Goal: Task Accomplishment & Management: Manage account settings

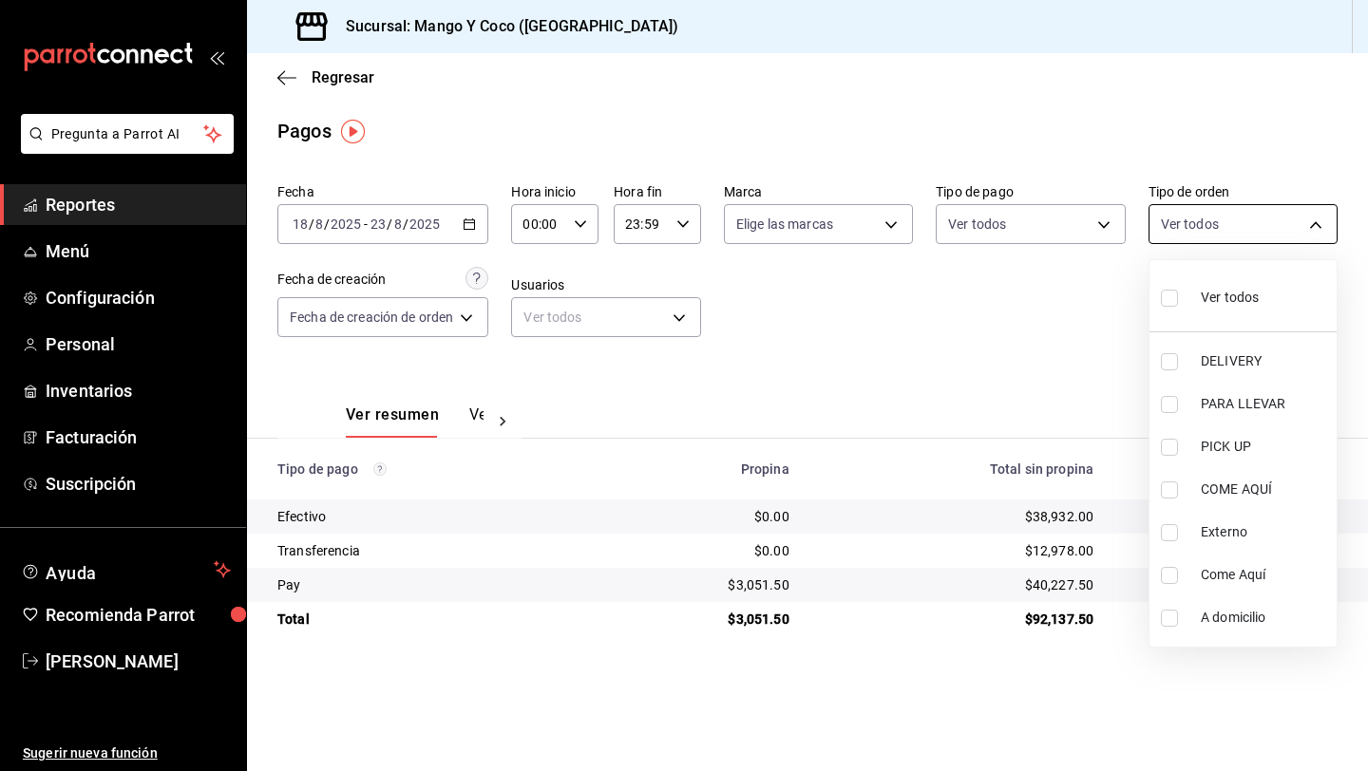
click at [1196, 222] on body "Pregunta a Parrot AI Reportes Menú Configuración Personal Inventarios Facturaci…" at bounding box center [684, 385] width 1368 height 771
click at [1168, 364] on input "checkbox" at bounding box center [1169, 361] width 17 height 17
checkbox input "true"
click at [1043, 313] on div at bounding box center [684, 385] width 1368 height 771
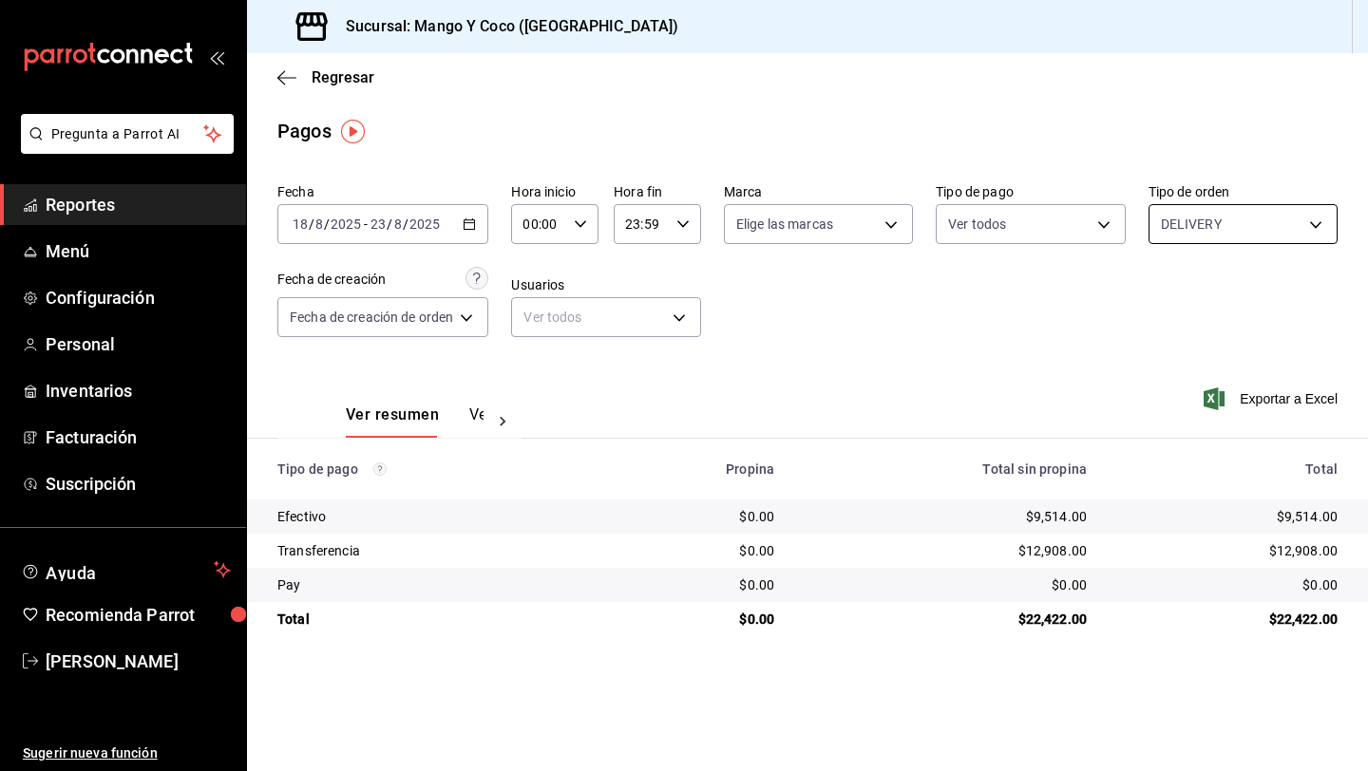
click at [1179, 241] on body "Pregunta a Parrot AI Reportes Menú Configuración Personal Inventarios Facturaci…" at bounding box center [684, 385] width 1368 height 771
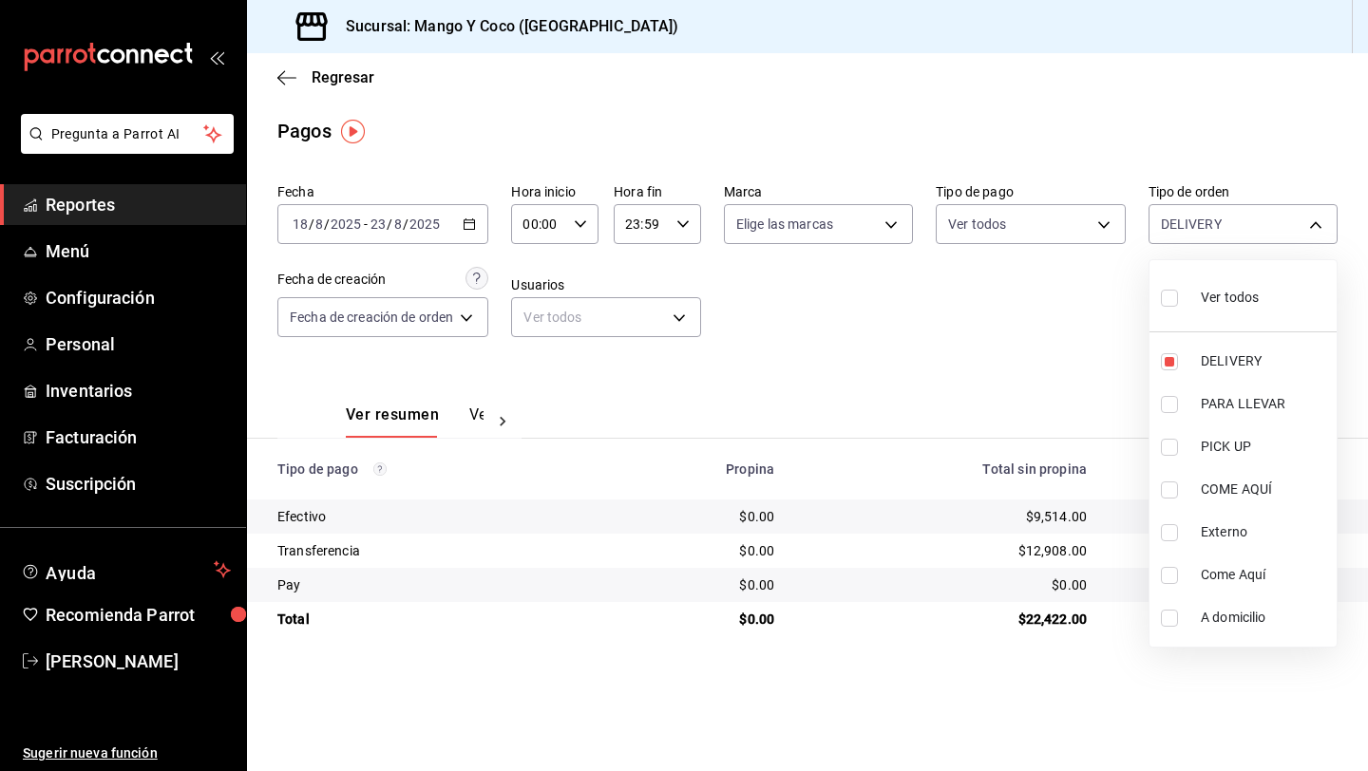
click at [1159, 310] on li "Ver todos" at bounding box center [1242, 296] width 187 height 56
type input "5d557e33-8e3b-4e7a-adf0-e2d1449f445d,e47f4cf5-f69b-47dd-93b4-00143df15fe9,27a36…"
checkbox input "true"
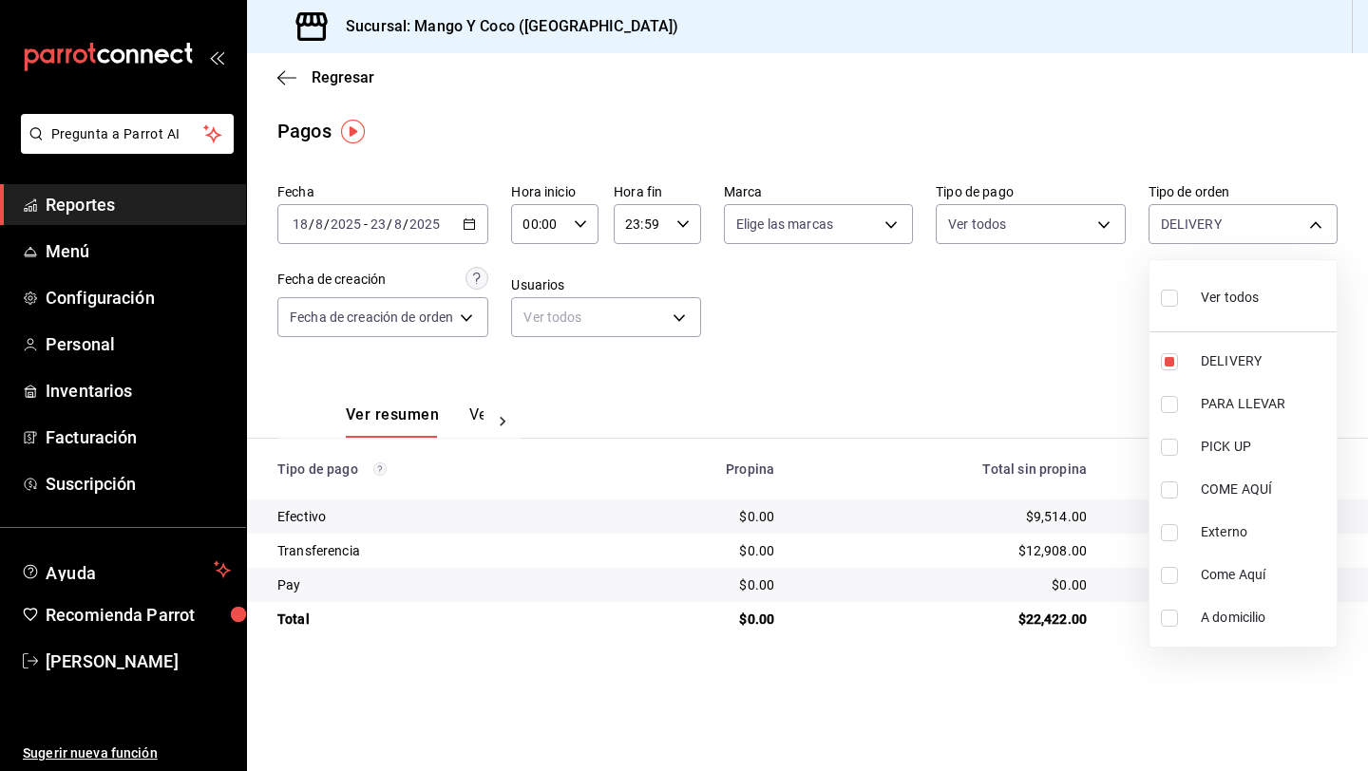
checkbox input "true"
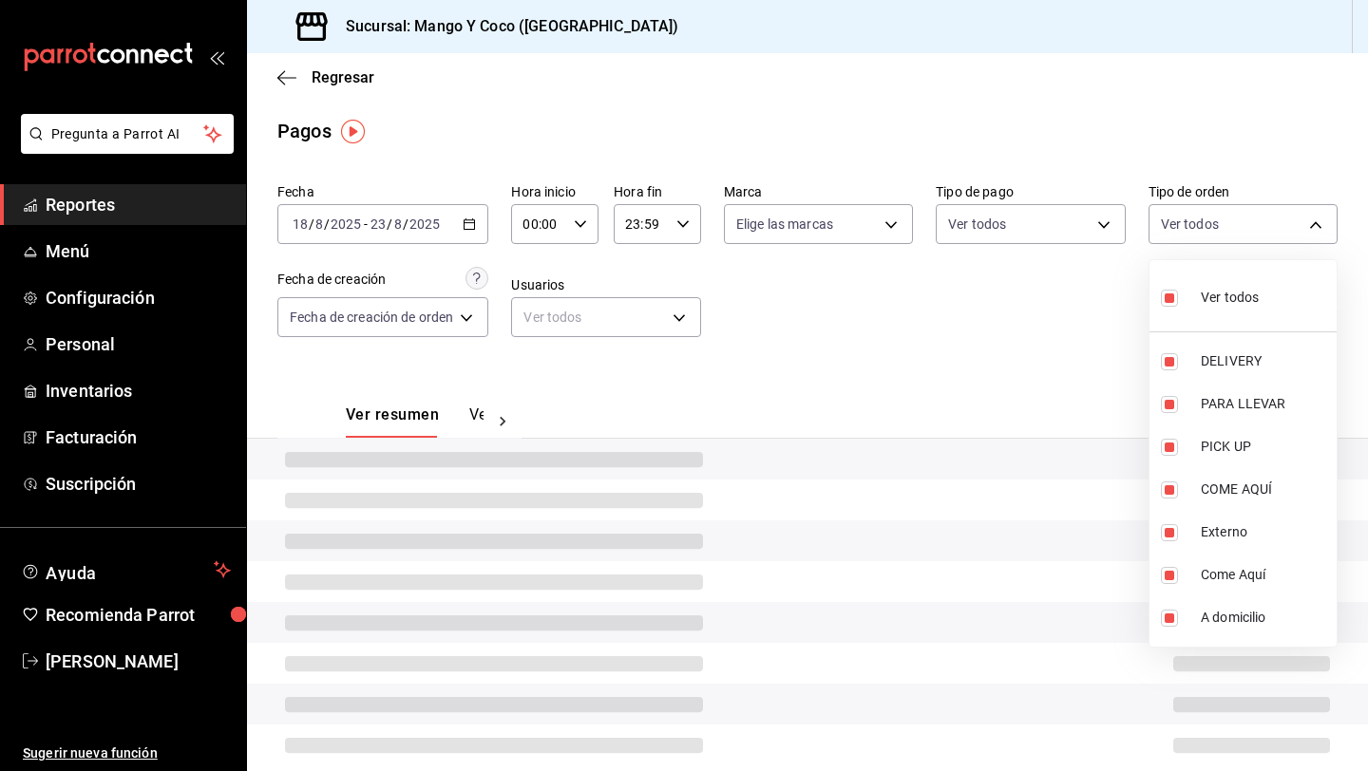
click at [1171, 313] on div "Ver todos" at bounding box center [1210, 295] width 98 height 41
checkbox input "false"
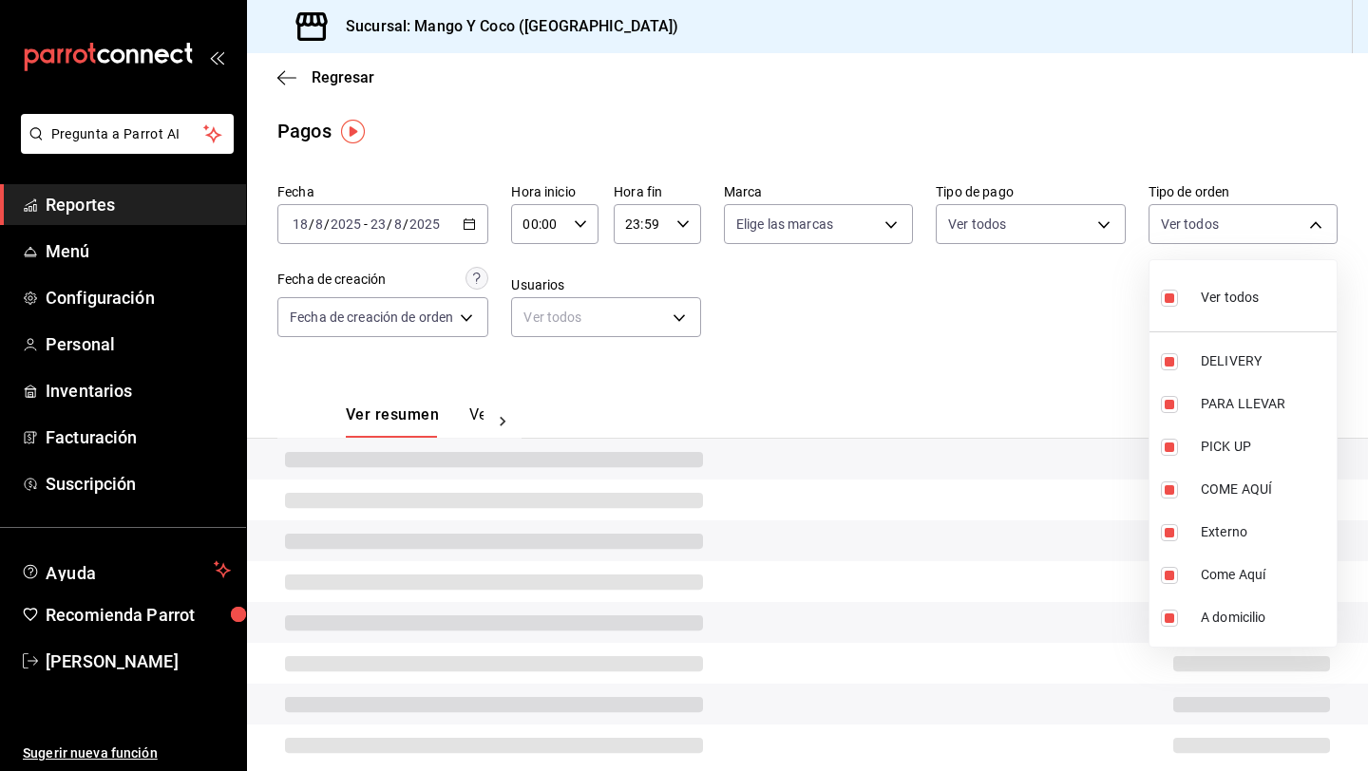
checkbox input "false"
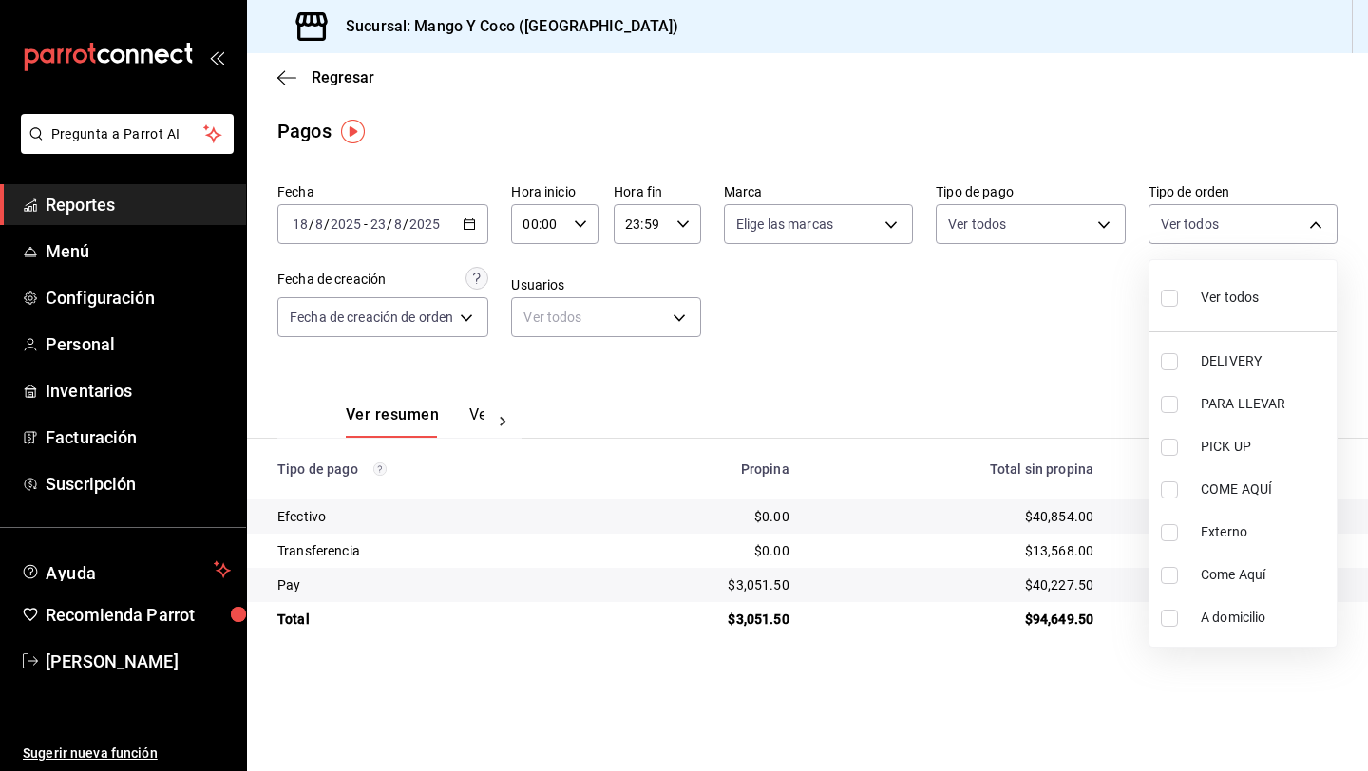
click at [1172, 362] on input "checkbox" at bounding box center [1169, 361] width 17 height 17
checkbox input "true"
type input "5d557e33-8e3b-4e7a-adf0-e2d1449f445d"
click at [978, 340] on div at bounding box center [684, 385] width 1368 height 771
click at [1183, 221] on body "Pregunta a Parrot AI Reportes Menú Configuración Personal Inventarios Facturaci…" at bounding box center [684, 385] width 1368 height 771
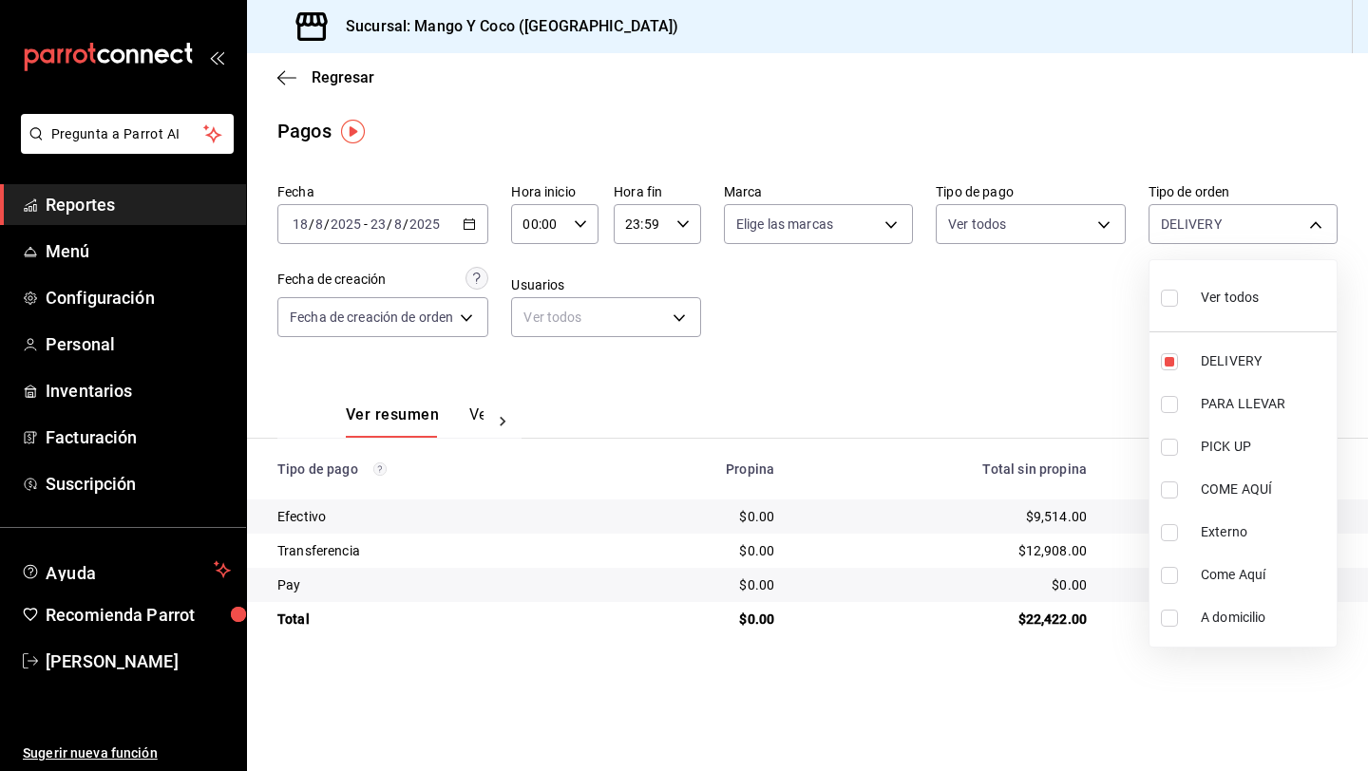
click at [1173, 295] on input "checkbox" at bounding box center [1169, 298] width 17 height 17
checkbox input "true"
type input "5d557e33-8e3b-4e7a-adf0-e2d1449f445d,e47f4cf5-f69b-47dd-93b4-00143df15fe9,27a36…"
checkbox input "true"
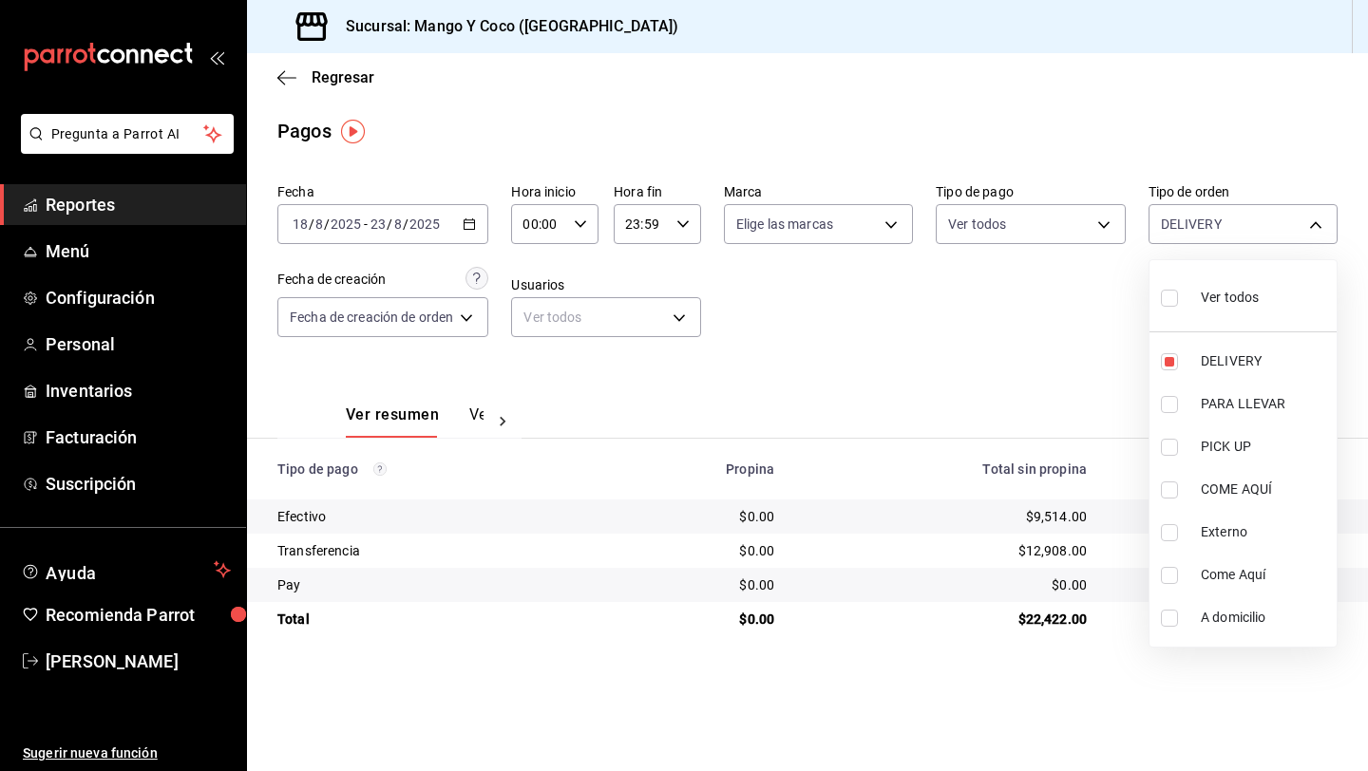
checkbox input "true"
click at [1191, 230] on div at bounding box center [684, 385] width 1368 height 771
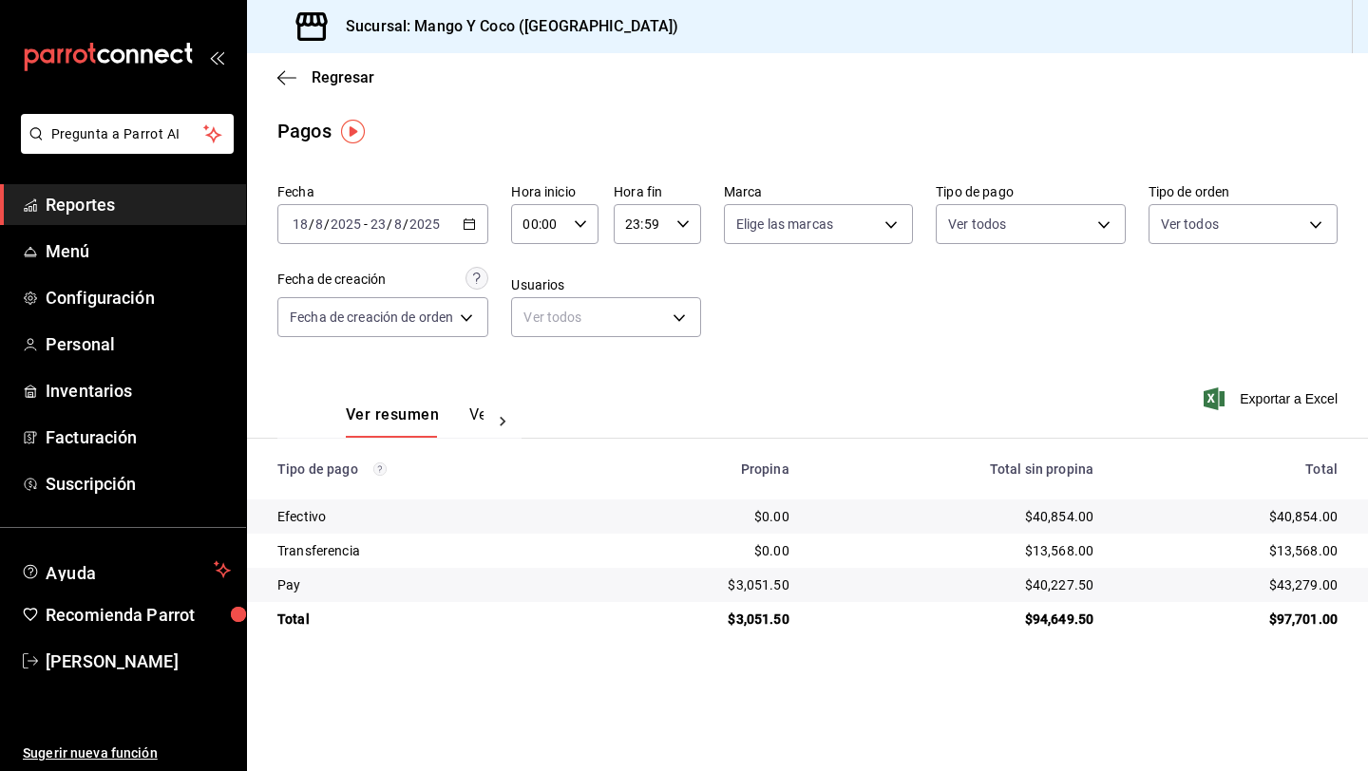
click at [1191, 230] on body "Pregunta a Parrot AI Reportes Menú Configuración Personal Inventarios Facturaci…" at bounding box center [684, 385] width 1368 height 771
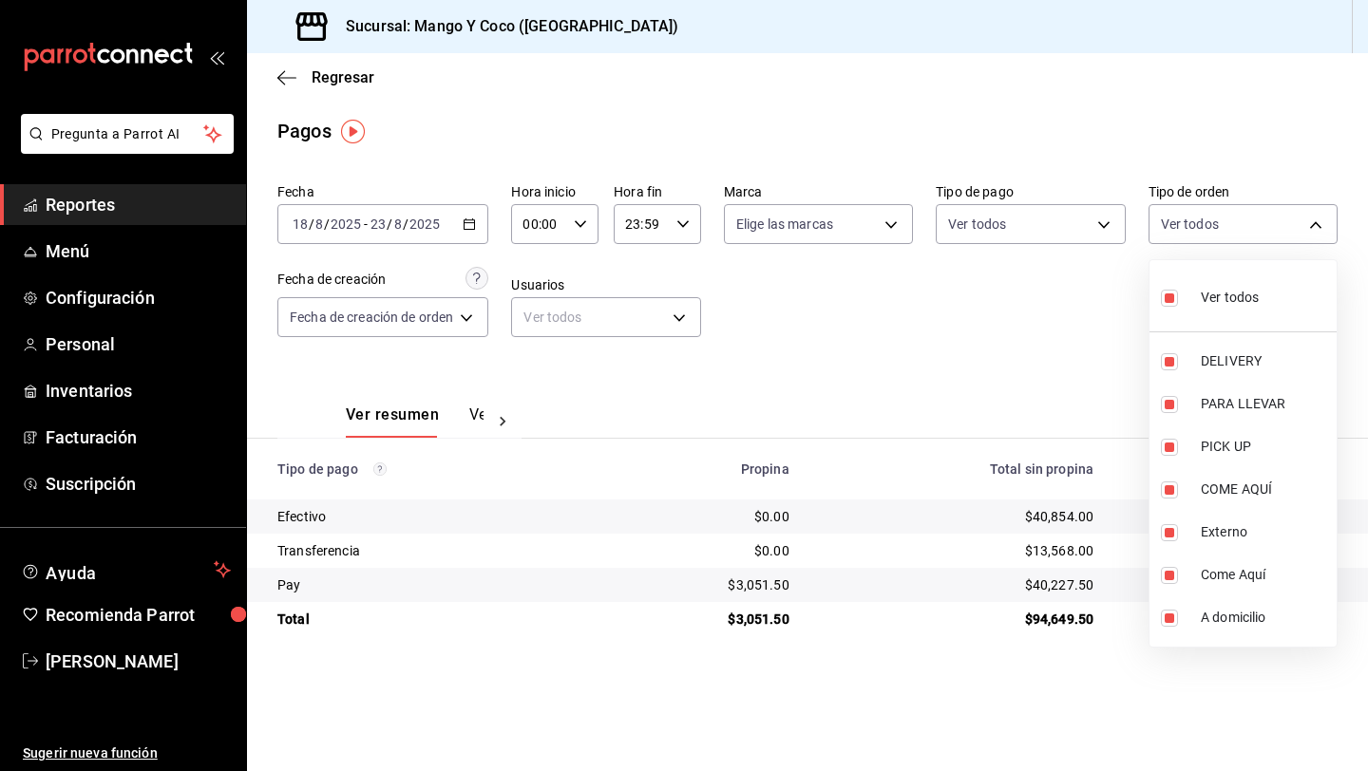
click at [1173, 294] on input "checkbox" at bounding box center [1169, 298] width 17 height 17
checkbox input "false"
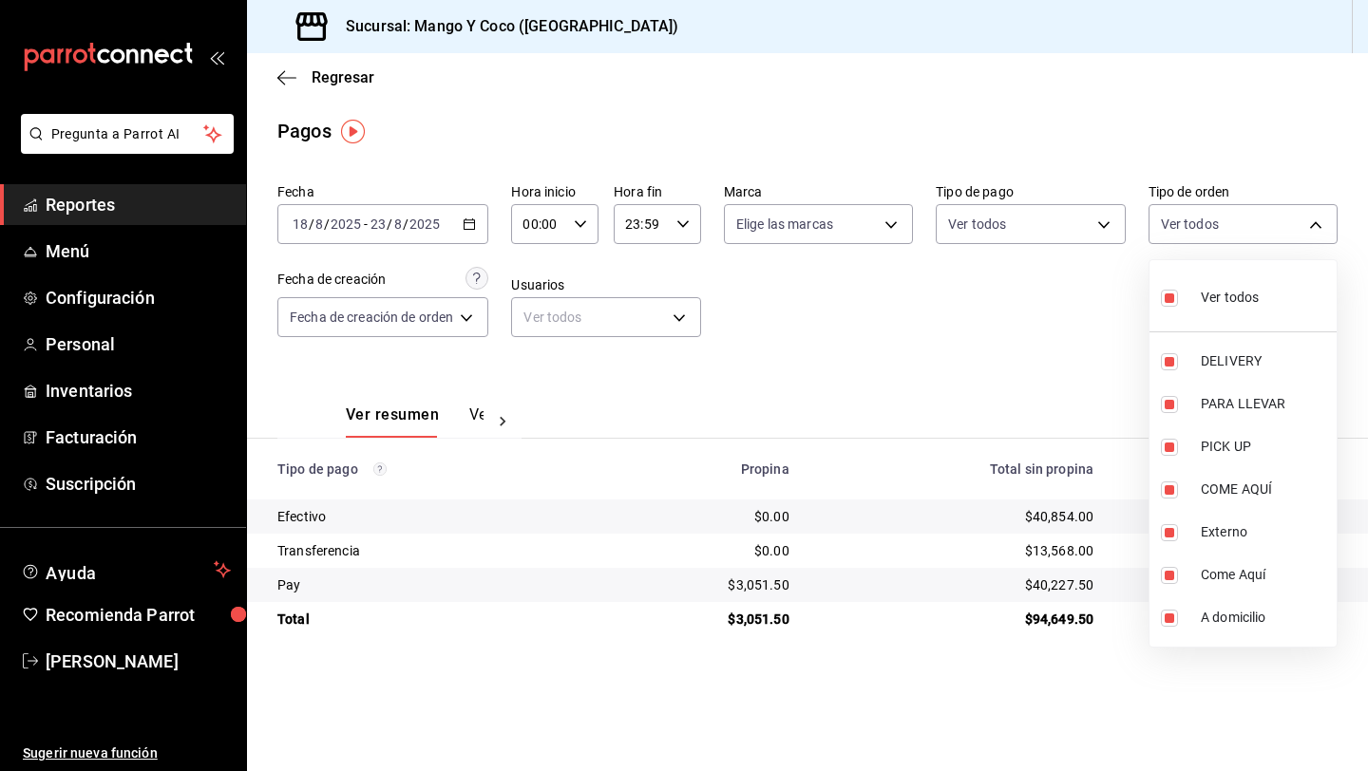
checkbox input "false"
click at [1172, 362] on input "checkbox" at bounding box center [1169, 361] width 17 height 17
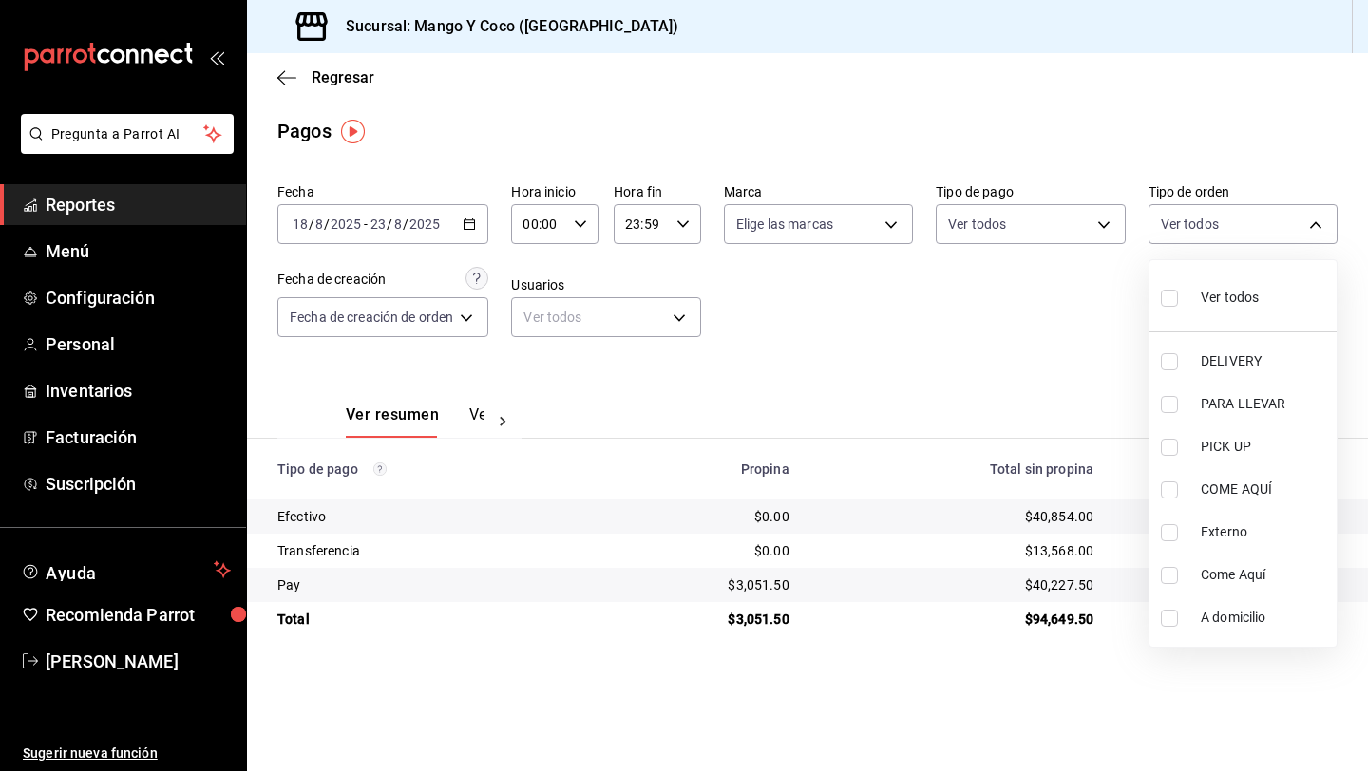
checkbox input "true"
type input "5d557e33-8e3b-4e7a-adf0-e2d1449f445d"
click at [1034, 335] on div at bounding box center [684, 385] width 1368 height 771
click at [1186, 218] on body "Pregunta a Parrot AI Reportes Menú Configuración Personal Inventarios Facturaci…" at bounding box center [684, 385] width 1368 height 771
click at [1004, 318] on div at bounding box center [684, 385] width 1368 height 771
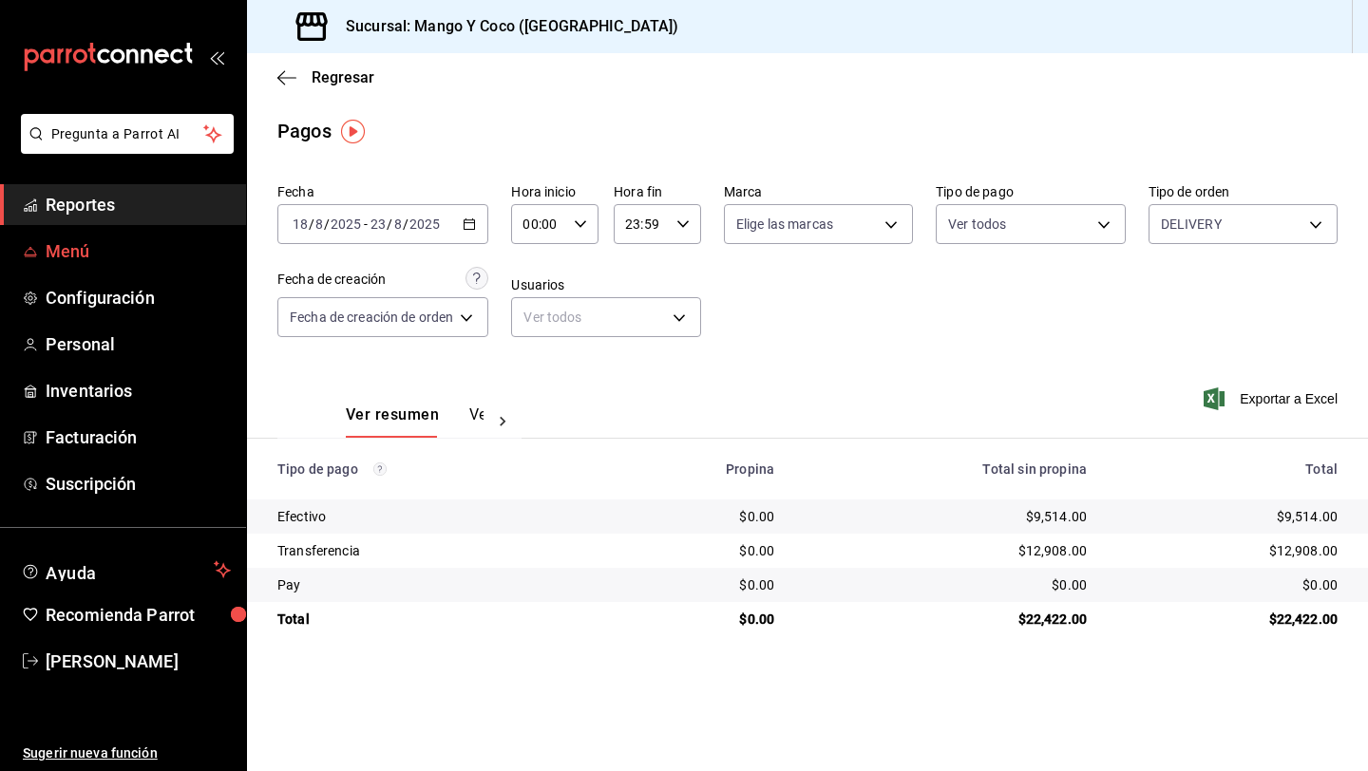
click at [80, 246] on span "Menú" at bounding box center [138, 251] width 185 height 26
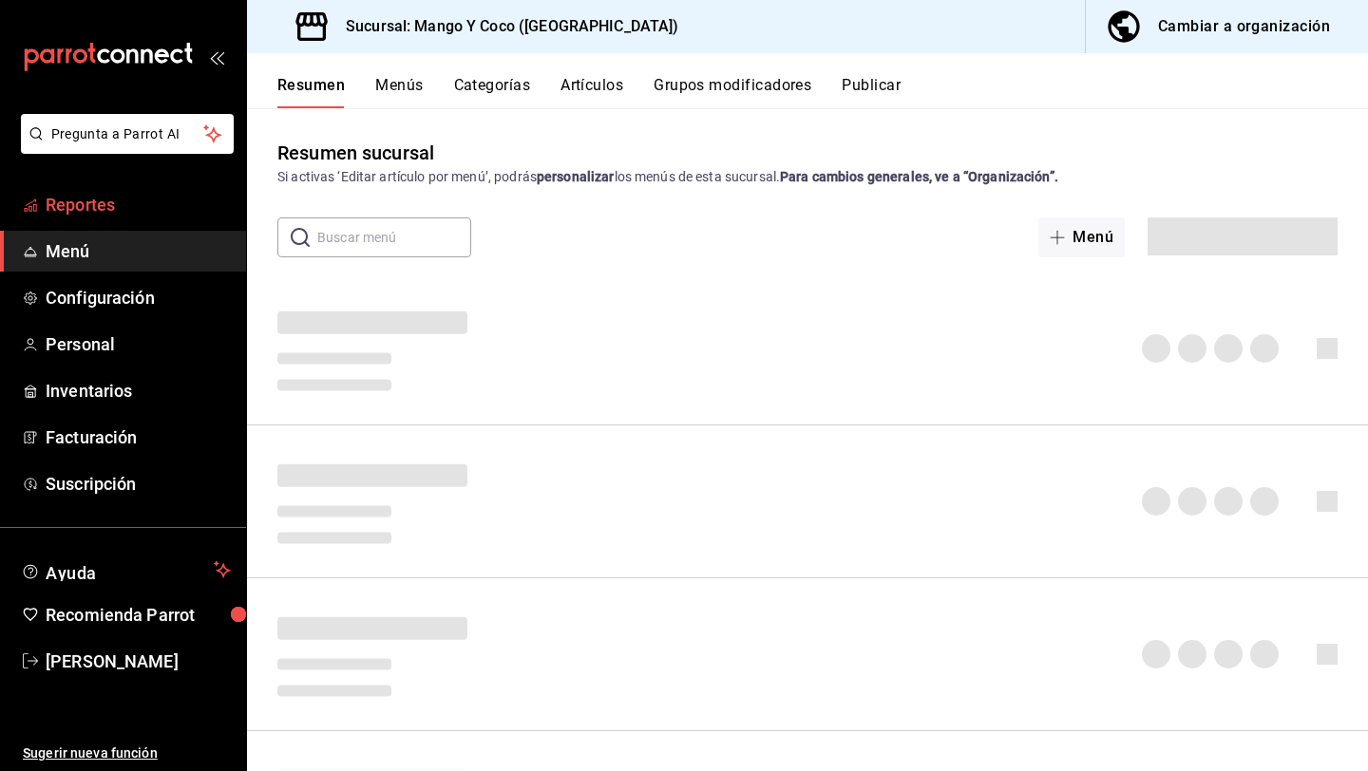
click at [76, 206] on span "Reportes" at bounding box center [138, 205] width 185 height 26
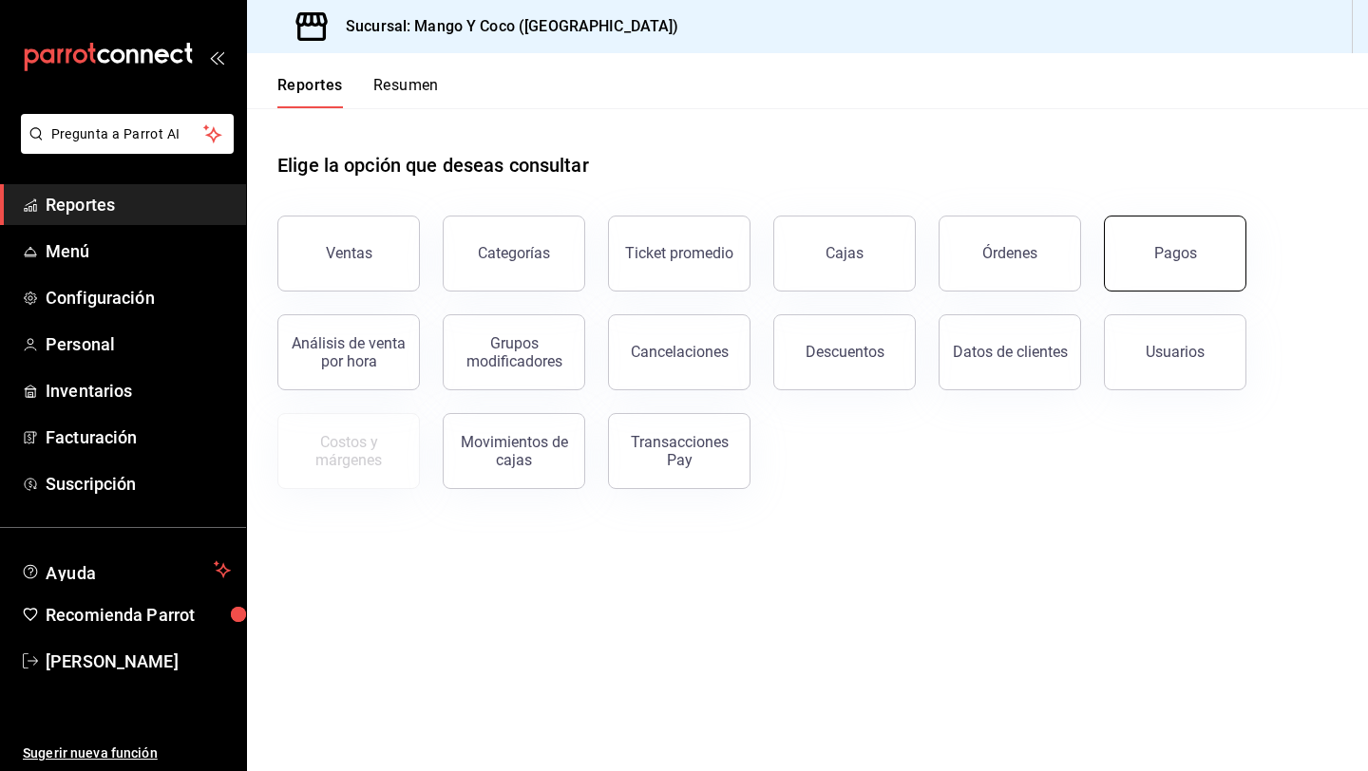
click at [1167, 224] on button "Pagos" at bounding box center [1175, 254] width 142 height 76
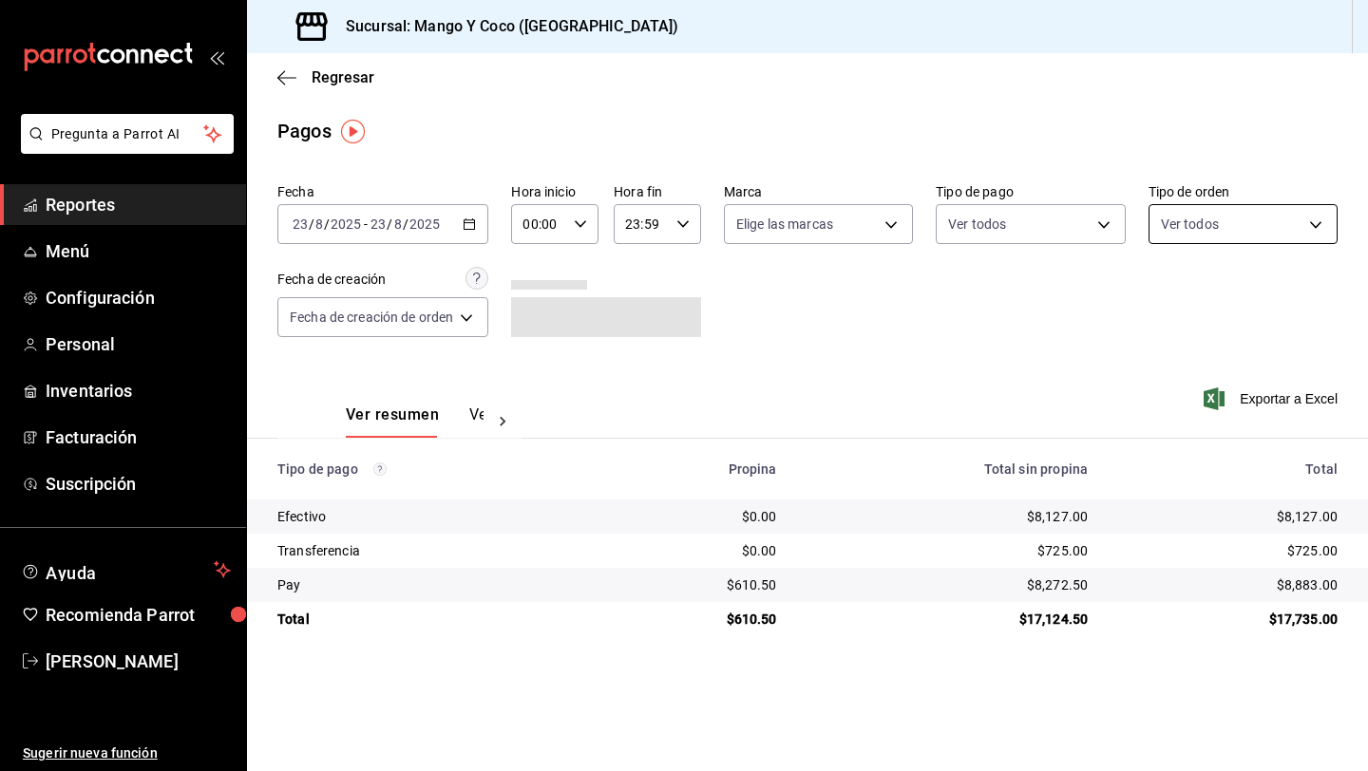
click at [1169, 218] on body "Pregunta a Parrot AI Reportes Menú Configuración Personal Inventarios Facturaci…" at bounding box center [684, 385] width 1368 height 771
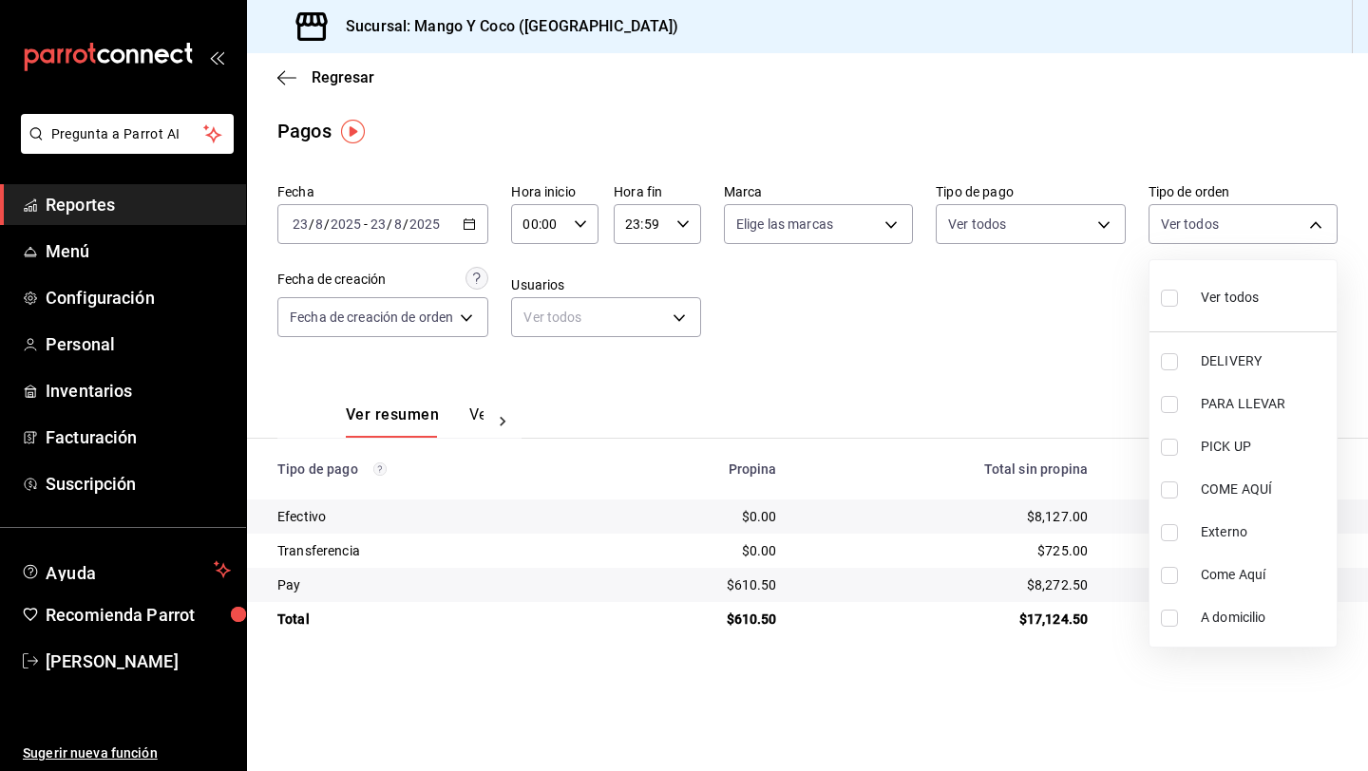
click at [1171, 361] on input "checkbox" at bounding box center [1169, 361] width 17 height 17
checkbox input "true"
type input "5d557e33-8e3b-4e7a-adf0-e2d1449f445d"
click at [1018, 329] on div at bounding box center [684, 385] width 1368 height 771
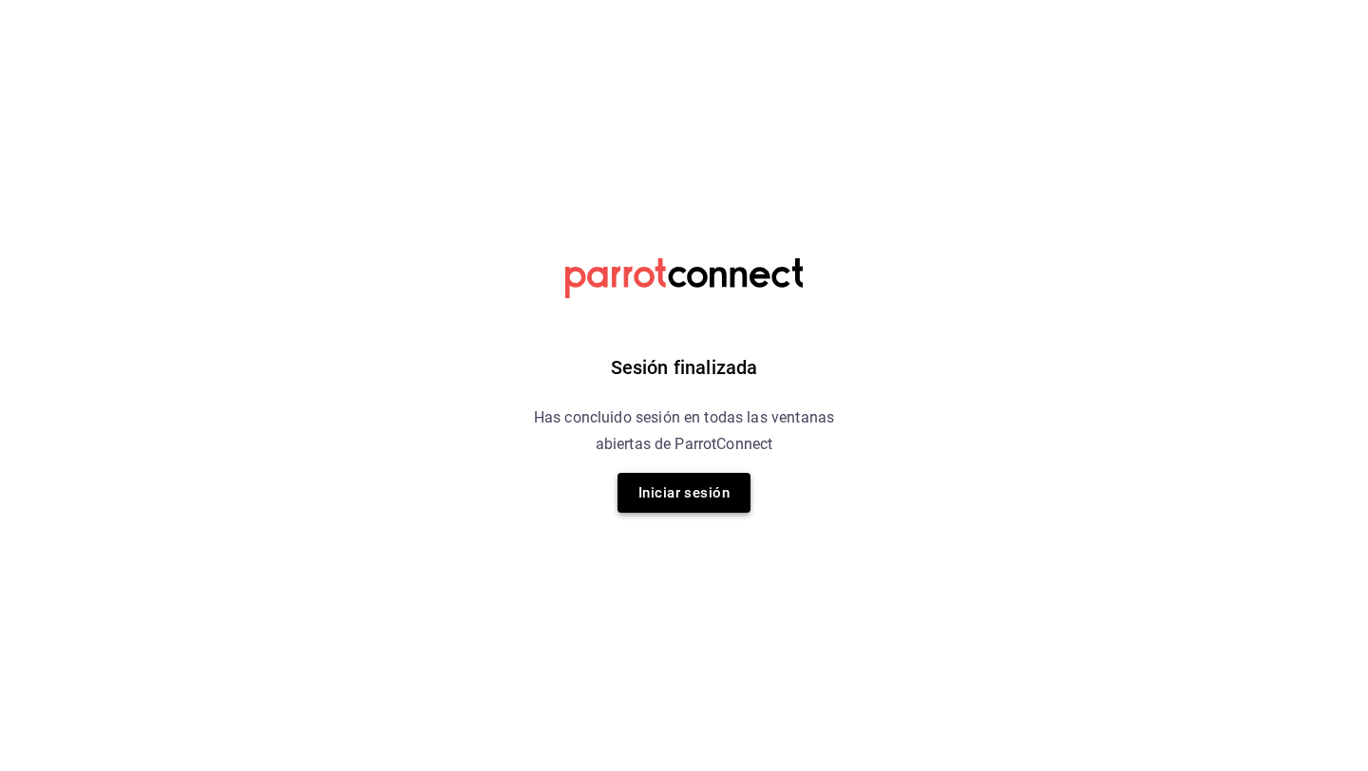
click at [638, 507] on button "Iniciar sesión" at bounding box center [683, 493] width 133 height 40
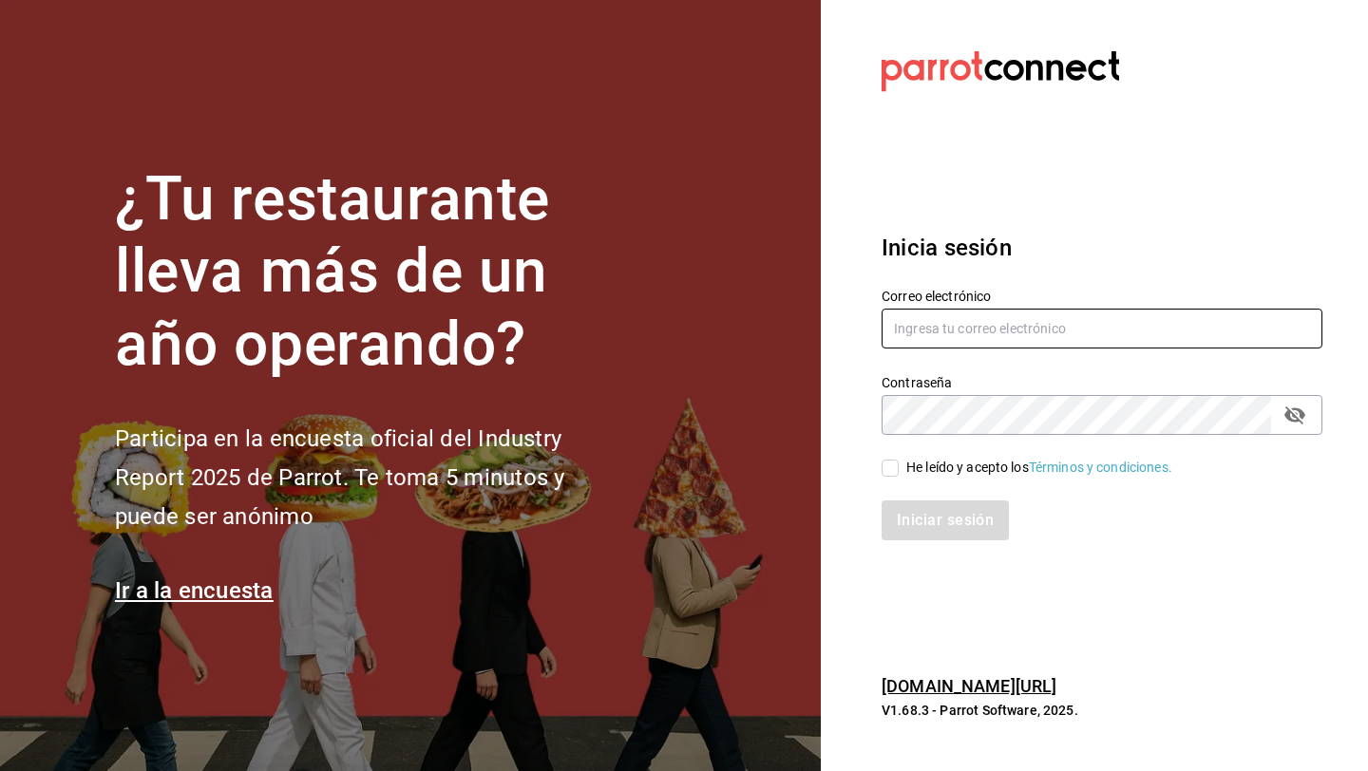
type input "[EMAIL_ADDRESS][DOMAIN_NAME]"
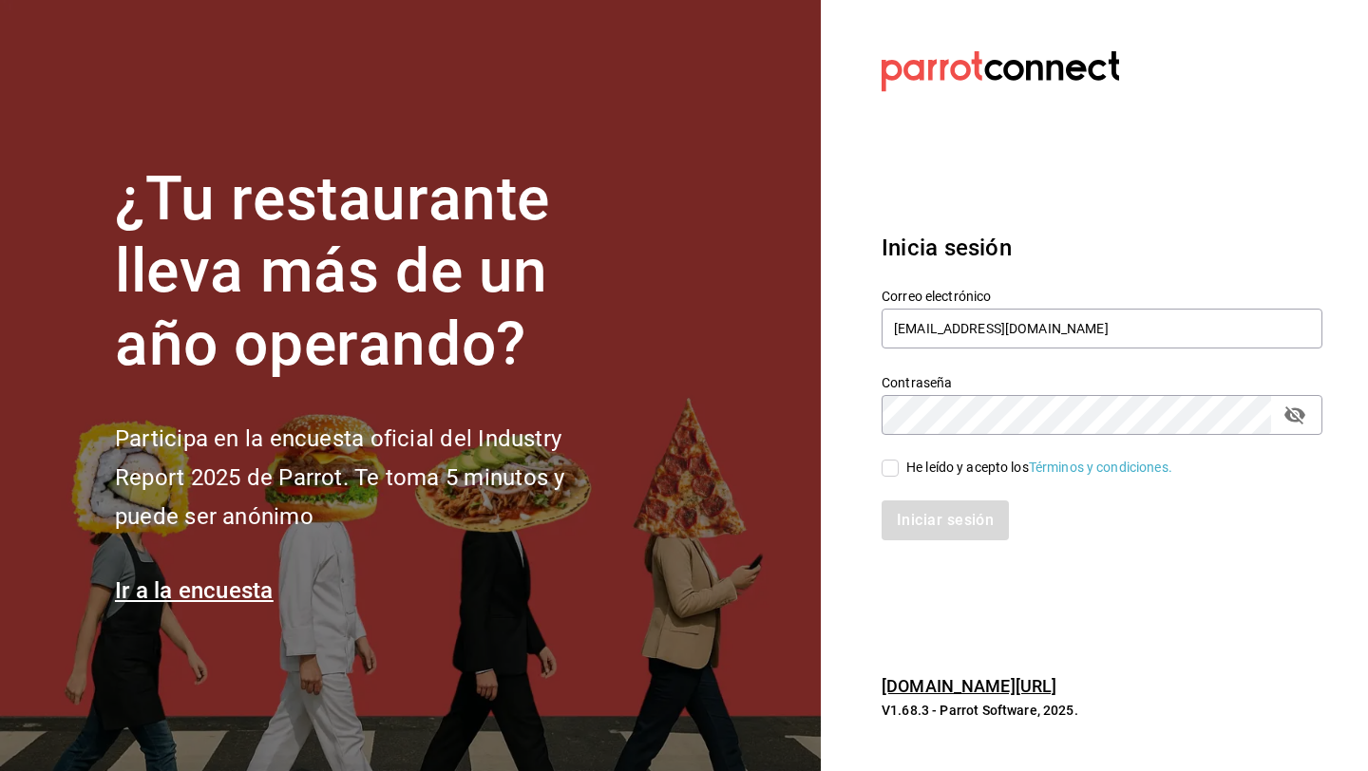
click at [894, 471] on input "He leído y acepto los Términos y condiciones." at bounding box center [889, 468] width 17 height 17
checkbox input "true"
click at [903, 511] on button "Iniciar sesión" at bounding box center [945, 521] width 129 height 40
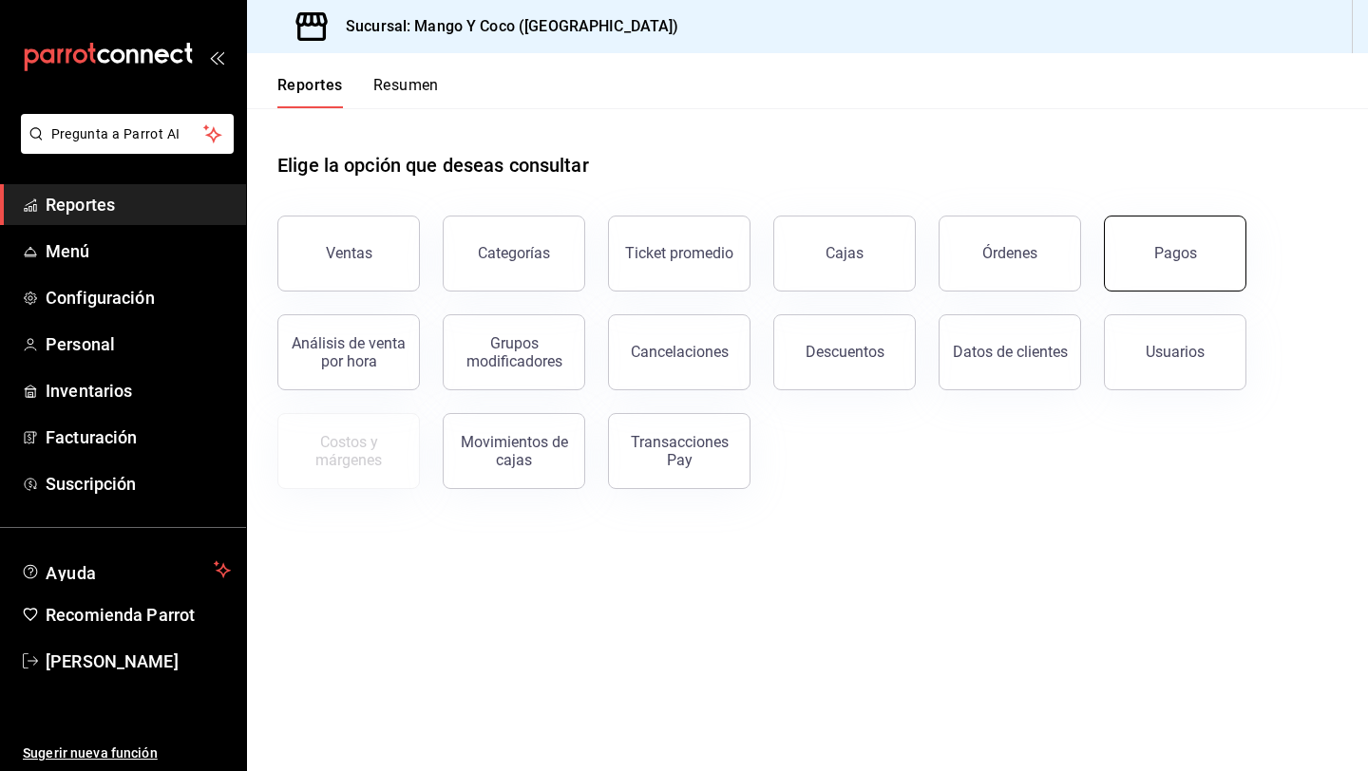
click at [1178, 252] on div "Pagos" at bounding box center [1175, 253] width 43 height 18
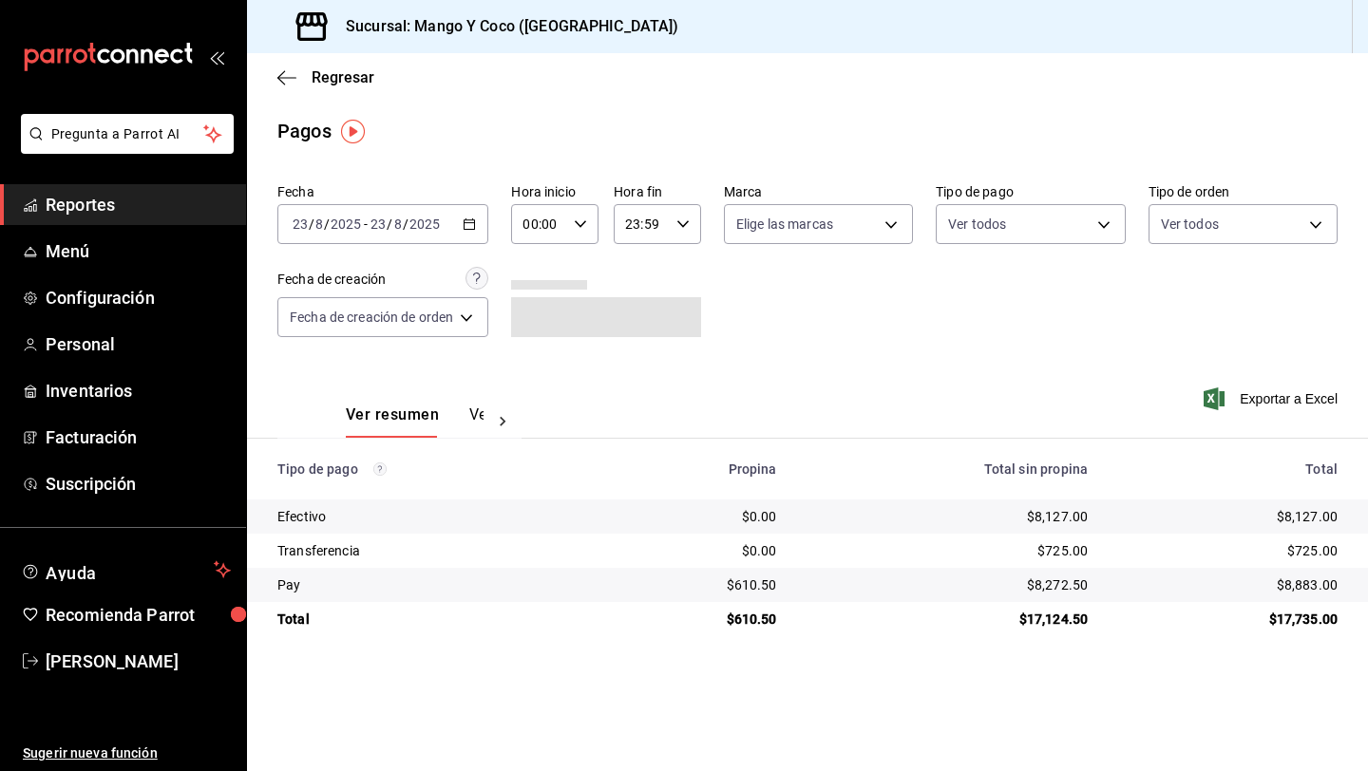
click at [1152, 246] on div "Fecha 2025-08-23 23 / 8 / 2025 - 2025-08-23 23 / 8 / 2025 Hora inicio 00:00 Hor…" at bounding box center [807, 268] width 1060 height 184
click at [1155, 230] on body "Pregunta a Parrot AI Reportes Menú Configuración Personal Inventarios Facturaci…" at bounding box center [684, 385] width 1368 height 771
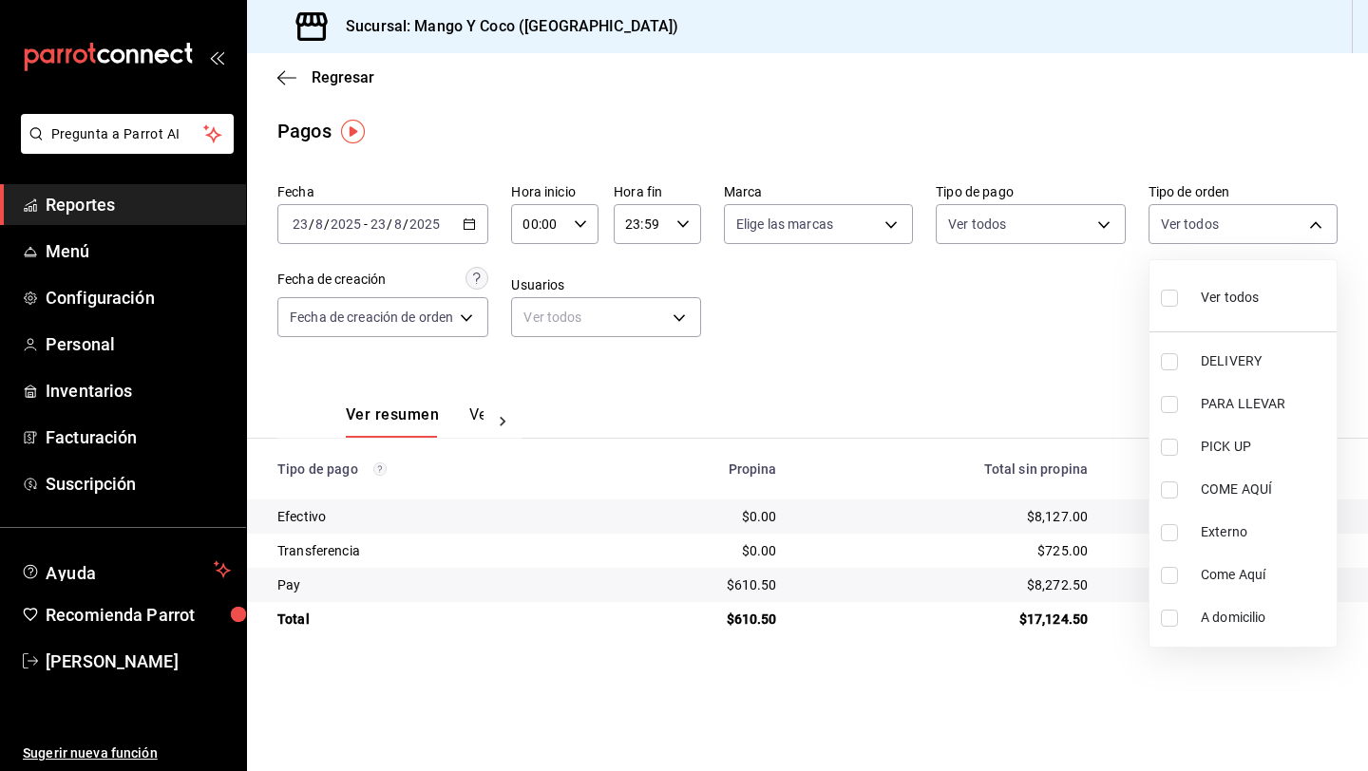
click at [1167, 294] on input "checkbox" at bounding box center [1169, 298] width 17 height 17
checkbox input "true"
type input "5d557e33-8e3b-4e7a-adf0-e2d1449f445d,e47f4cf5-f69b-47dd-93b4-00143df15fe9,27a36…"
checkbox input "true"
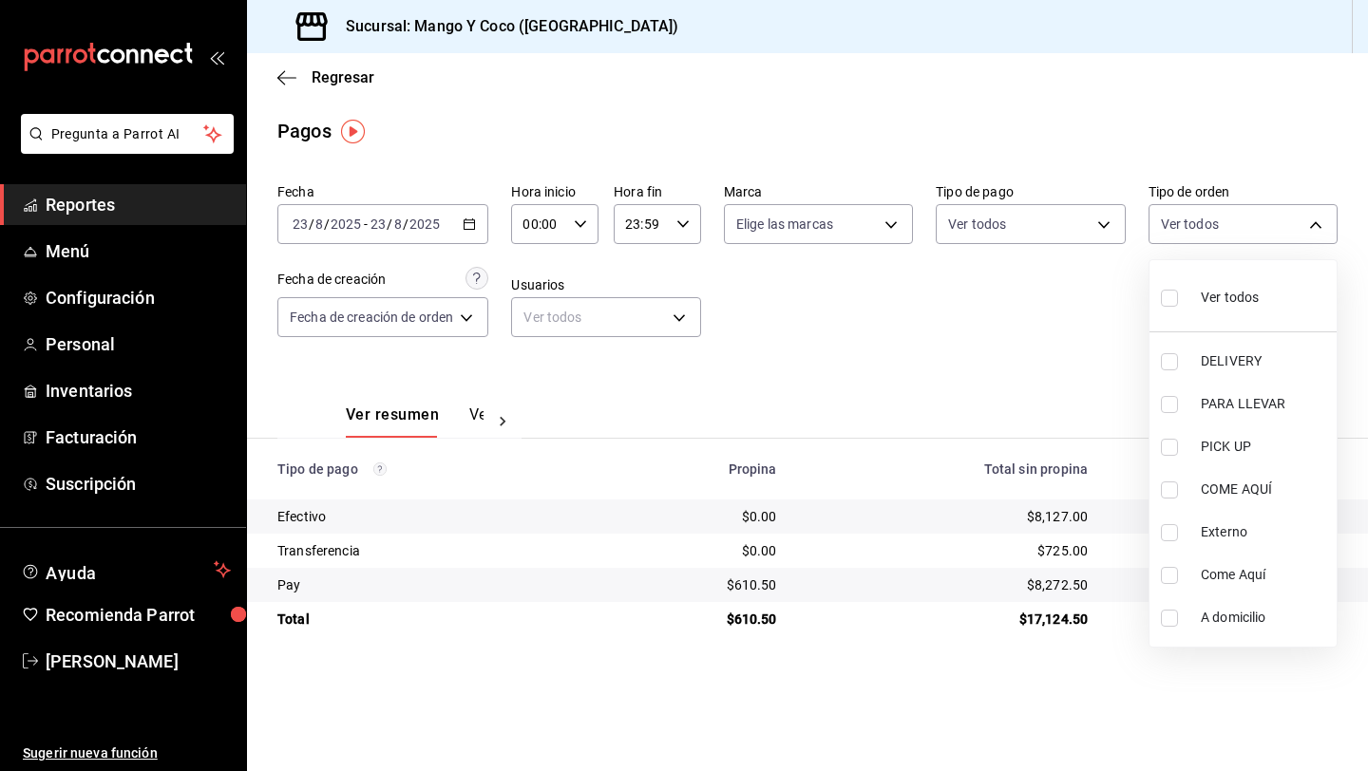
checkbox input "true"
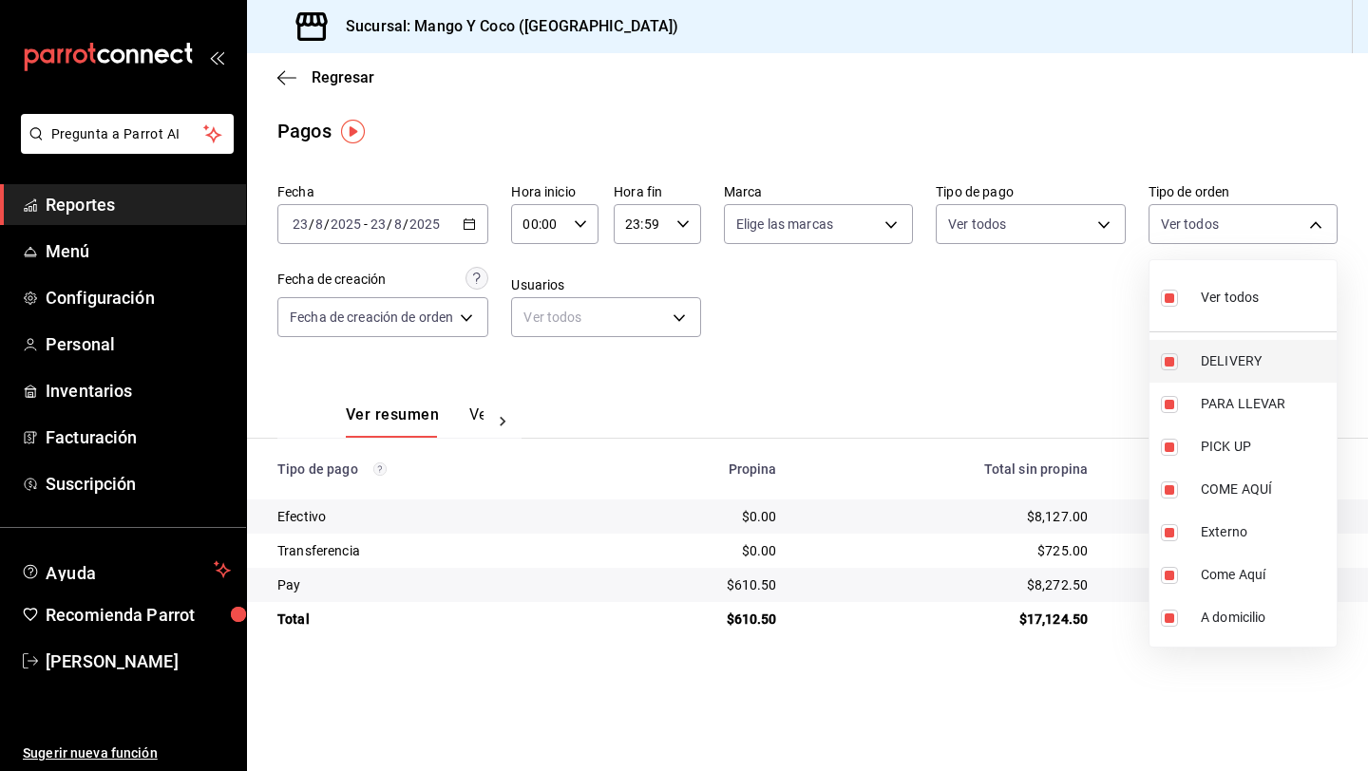
click at [1174, 366] on input "checkbox" at bounding box center [1169, 361] width 17 height 17
checkbox input "false"
type input "e47f4cf5-f69b-47dd-93b4-00143df15fe9,27a364d8-6312-4869-99a1-f3fb819ac42e,71ca7…"
checkbox input "false"
click at [1040, 319] on div at bounding box center [684, 385] width 1368 height 771
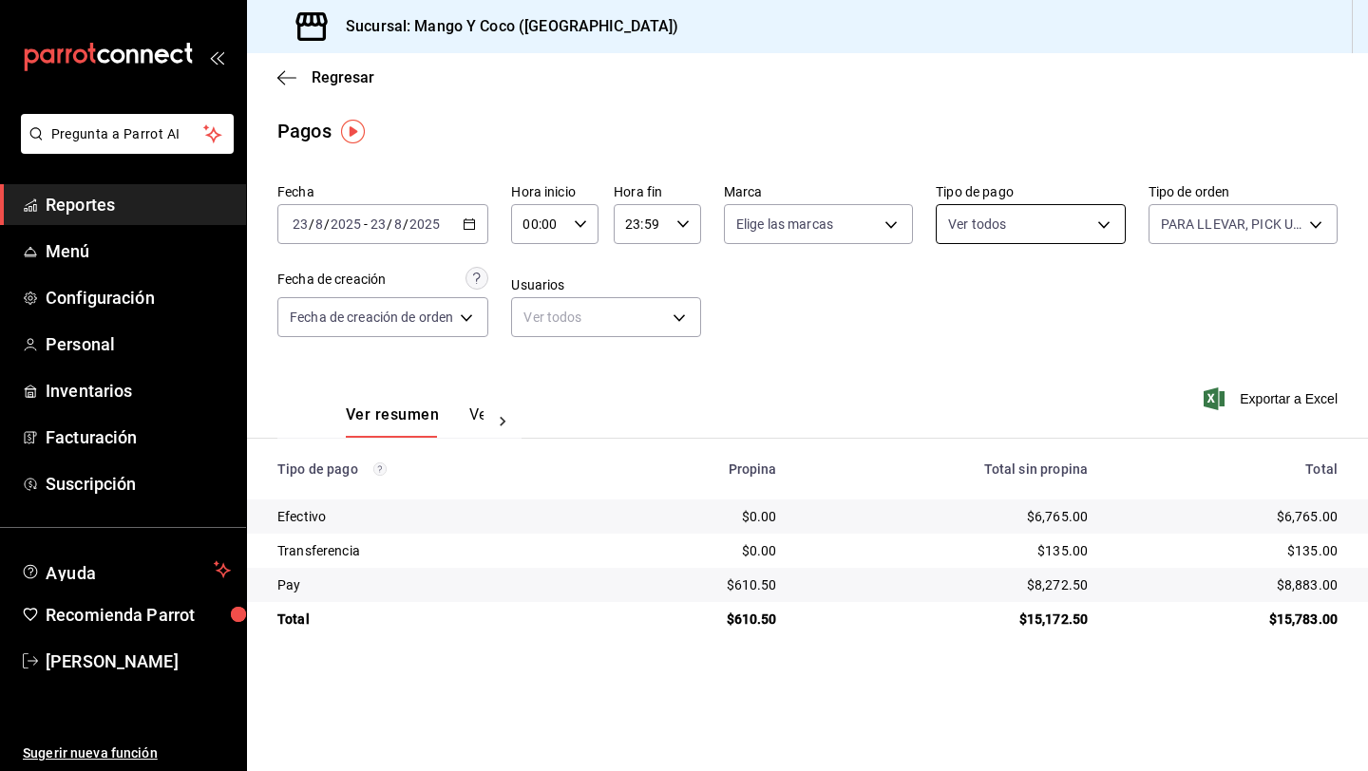
click at [969, 233] on body "Pregunta a Parrot AI Reportes Menú Configuración Personal Inventarios Facturaci…" at bounding box center [684, 385] width 1368 height 771
click at [962, 402] on input "checkbox" at bounding box center [957, 404] width 17 height 17
checkbox input "true"
type input "a5f44bf8-bd80-41f6-9bc5-5dcb5093bc37"
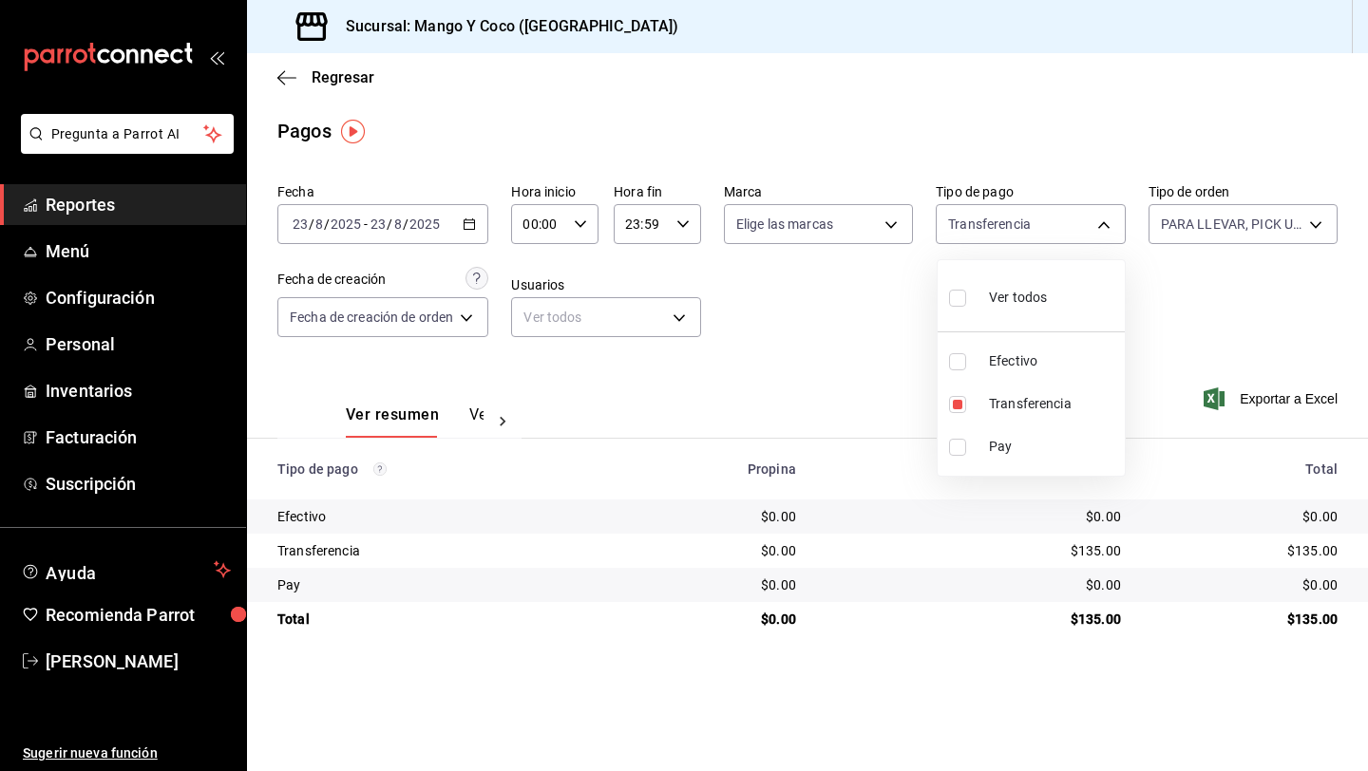
click at [781, 380] on div at bounding box center [684, 385] width 1368 height 771
